Goal: Navigation & Orientation: Find specific page/section

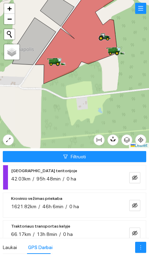
click at [116, 54] on icon at bounding box center [117, 53] width 4 height 4
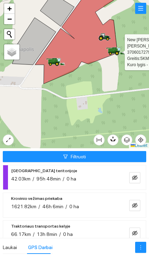
click at [57, 60] on icon at bounding box center [55, 61] width 5 height 4
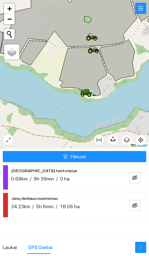
click at [88, 95] on icon at bounding box center [89, 95] width 4 height 4
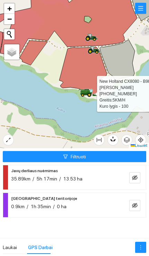
click at [96, 51] on icon at bounding box center [94, 49] width 12 height 6
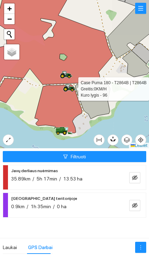
click at [67, 76] on icon at bounding box center [68, 76] width 3 height 2
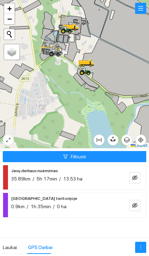
click at [86, 62] on icon at bounding box center [87, 63] width 16 height 6
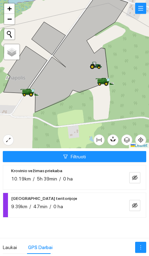
click at [97, 64] on icon at bounding box center [97, 64] width 3 height 0
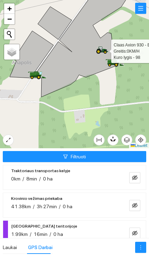
click at [101, 48] on icon at bounding box center [100, 49] width 3 height 4
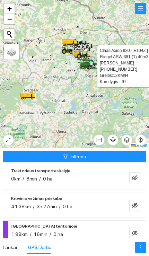
click at [28, 97] on icon at bounding box center [28, 95] width 16 height 6
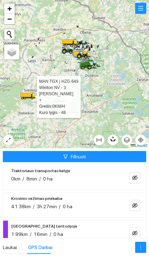
click at [119, 110] on div at bounding box center [74, 74] width 149 height 148
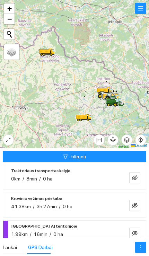
click at [46, 49] on icon at bounding box center [45, 50] width 13 height 5
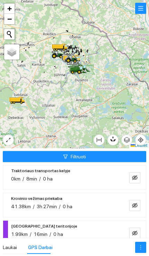
click at [57, 47] on icon at bounding box center [57, 47] width 0 height 2
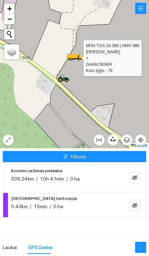
click at [62, 79] on icon at bounding box center [61, 79] width 7 height 4
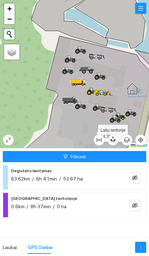
click at [77, 82] on icon at bounding box center [76, 82] width 1 height 2
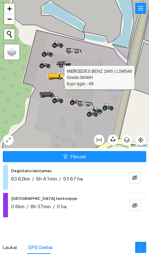
click at [46, 90] on div at bounding box center [47, 94] width 12 height 10
